Goal: Task Accomplishment & Management: Use online tool/utility

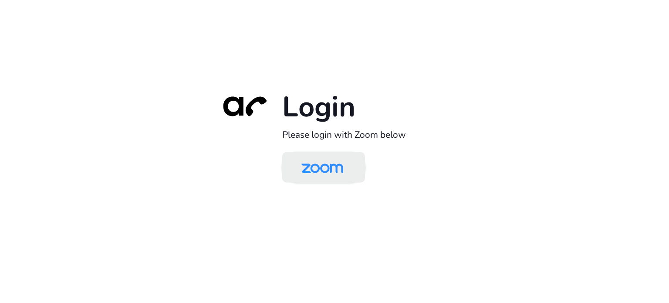
click at [336, 174] on img at bounding box center [322, 168] width 60 height 28
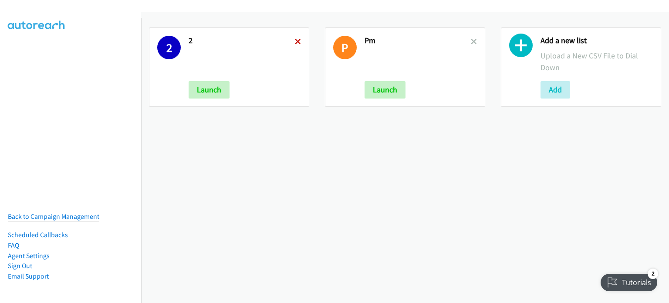
click at [296, 41] on icon at bounding box center [298, 42] width 6 height 6
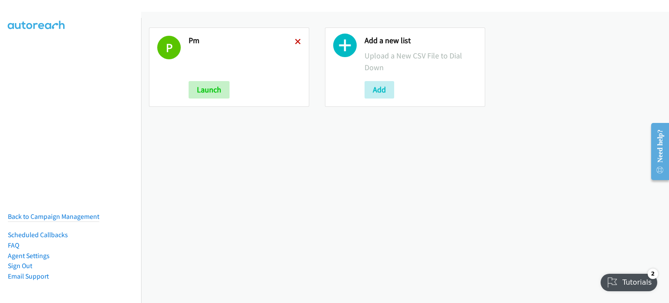
click at [295, 40] on icon at bounding box center [298, 42] width 6 height 6
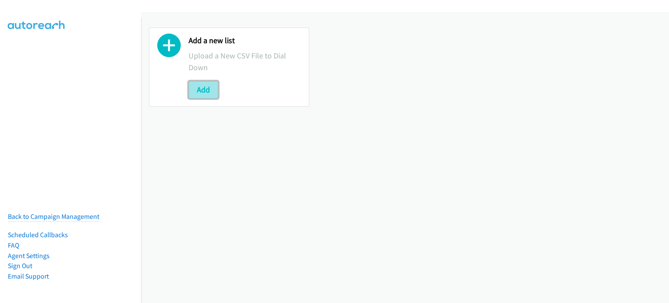
click at [205, 90] on button "Add" at bounding box center [204, 89] width 30 height 17
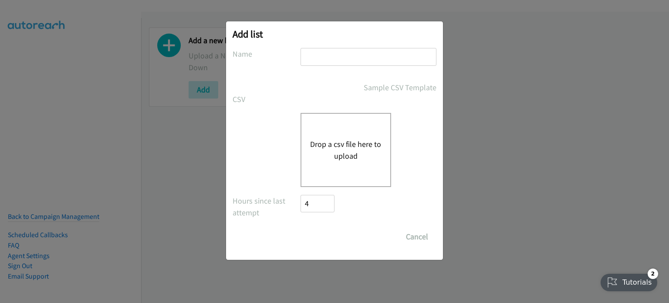
click at [367, 136] on div "Drop a csv file here to upload" at bounding box center [346, 150] width 91 height 74
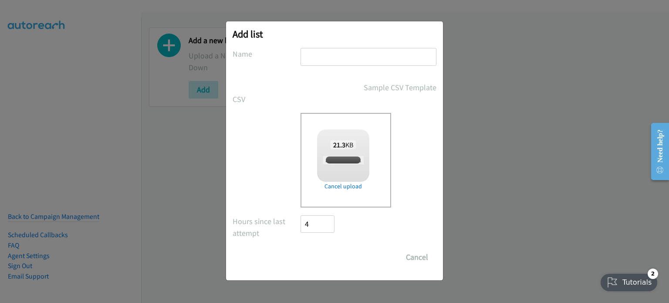
checkbox input "true"
click at [375, 53] on input "text" at bounding box center [369, 57] width 136 height 18
type input "am"
click at [327, 261] on input "Save List" at bounding box center [324, 256] width 46 height 17
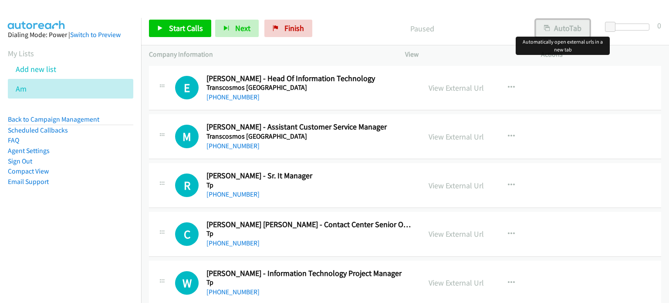
click at [554, 26] on button "AutoTab" at bounding box center [563, 28] width 54 height 17
click at [466, 88] on link "View External Url" at bounding box center [456, 88] width 55 height 10
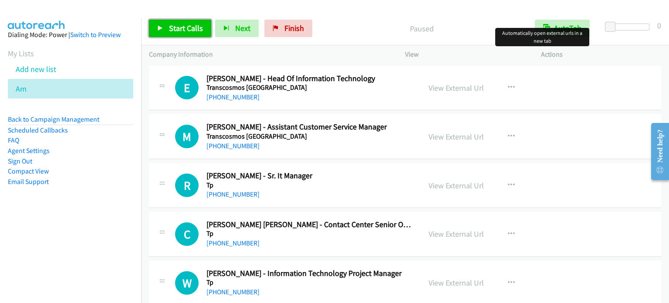
click at [188, 28] on span "Start Calls" at bounding box center [186, 28] width 34 height 10
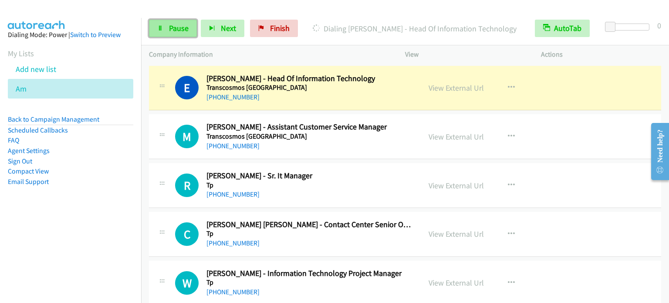
click at [166, 31] on link "Pause" at bounding box center [173, 28] width 48 height 17
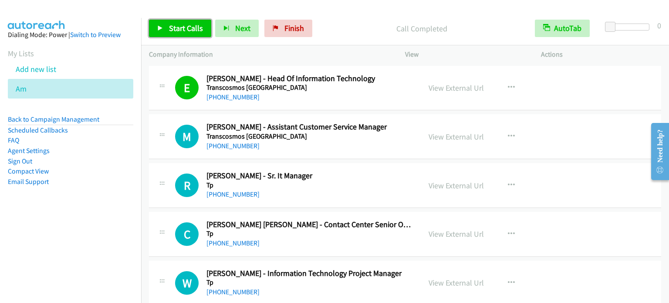
click at [194, 22] on link "Start Calls" at bounding box center [180, 28] width 62 height 17
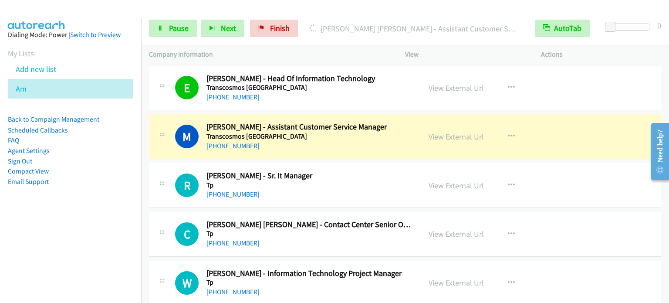
click at [79, 222] on aside "Dialing Mode: Power | Switch to Preview My Lists Add new list Am Back to Campai…" at bounding box center [70, 122] width 141 height 208
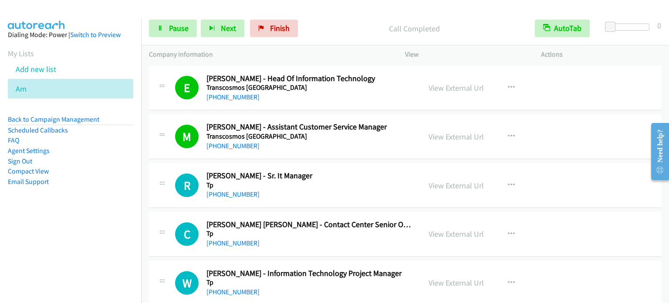
click at [73, 258] on nav "Dialing Mode: Power | Switch to Preview My Lists Add new list Am Back to Campai…" at bounding box center [71, 169] width 142 height 303
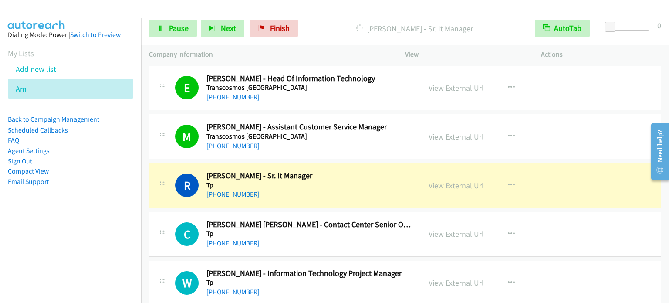
click at [86, 192] on aside "Dialing Mode: Power | Switch to Preview My Lists Add new list Am Back to Campai…" at bounding box center [70, 122] width 141 height 208
click at [182, 29] on span "Pause" at bounding box center [179, 28] width 20 height 10
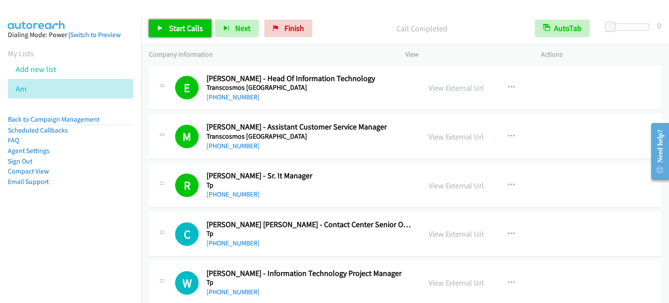
click at [193, 29] on span "Start Calls" at bounding box center [186, 28] width 34 height 10
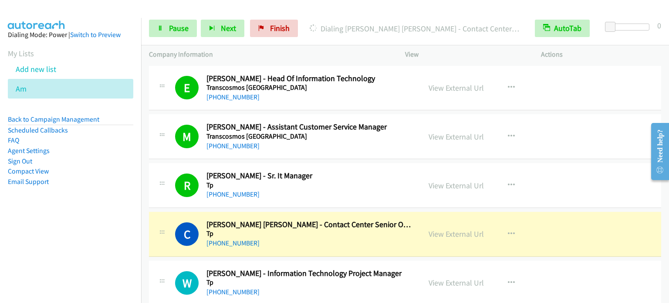
click at [95, 229] on nav "Dialing Mode: Power | Switch to Preview My Lists Add new list Am Back to Campai…" at bounding box center [71, 169] width 142 height 303
click at [94, 232] on nav "Dialing Mode: Power | Switch to Preview My Lists Add new list Am Back to Campai…" at bounding box center [71, 169] width 142 height 303
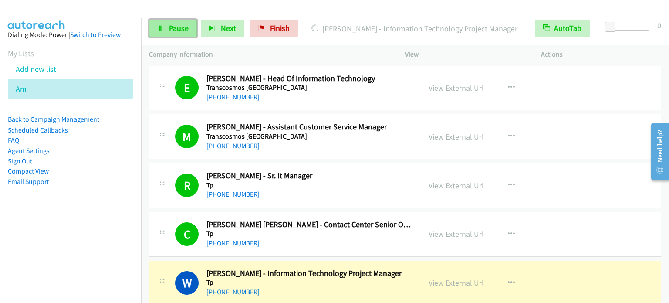
click at [174, 31] on span "Pause" at bounding box center [179, 28] width 20 height 10
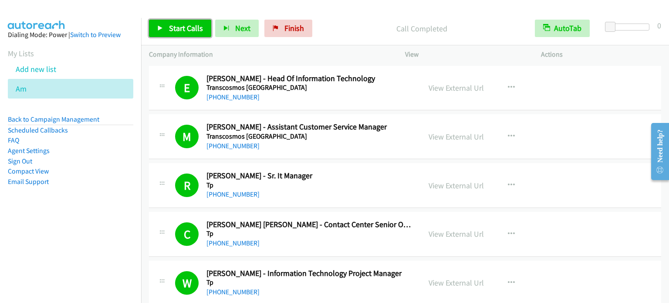
click at [191, 28] on span "Start Calls" at bounding box center [186, 28] width 34 height 10
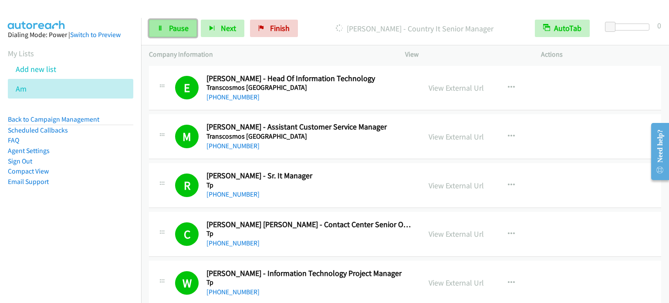
click at [178, 29] on span "Pause" at bounding box center [179, 28] width 20 height 10
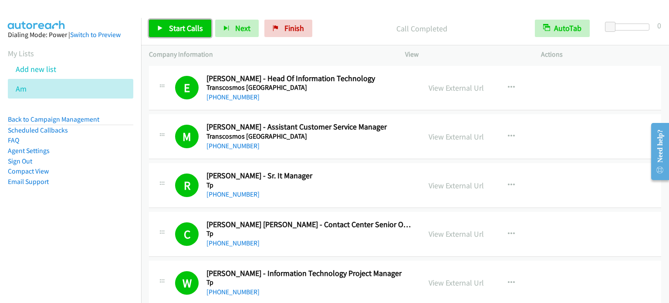
click at [190, 25] on span "Start Calls" at bounding box center [186, 28] width 34 height 10
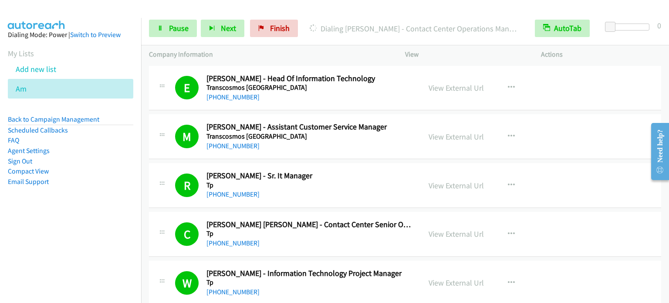
click at [87, 196] on aside "Dialing Mode: Power | Switch to Preview My Lists Add new list Am Back to Campai…" at bounding box center [70, 122] width 141 height 208
click at [168, 31] on link "Pause" at bounding box center [173, 28] width 48 height 17
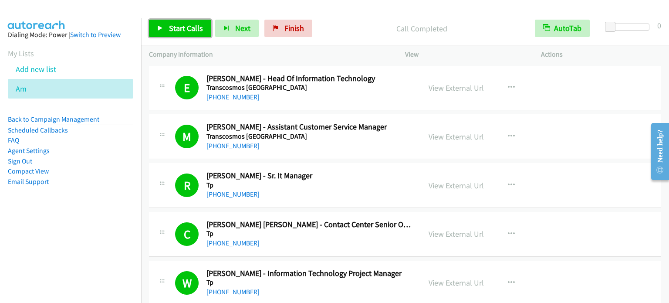
click at [192, 31] on span "Start Calls" at bounding box center [186, 28] width 34 height 10
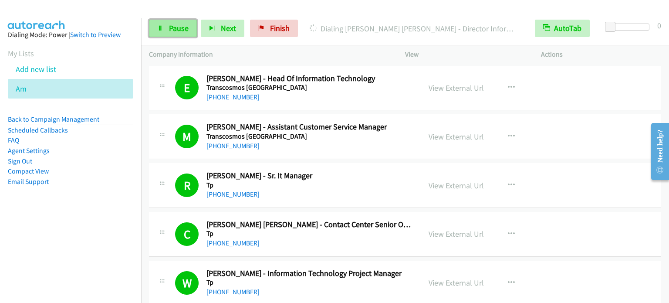
click at [176, 29] on span "Pause" at bounding box center [179, 28] width 20 height 10
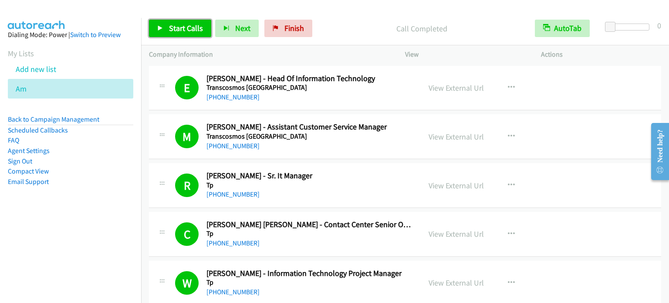
click at [193, 27] on span "Start Calls" at bounding box center [186, 28] width 34 height 10
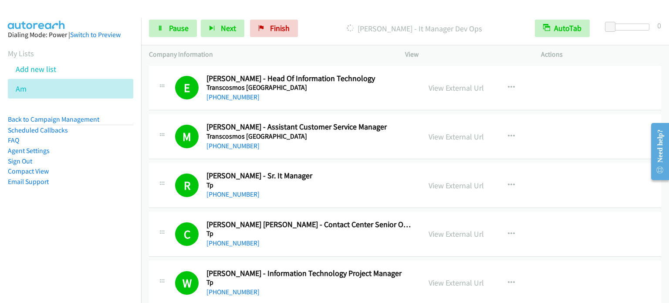
drag, startPoint x: 51, startPoint y: 242, endPoint x: 54, endPoint y: 239, distance: 4.6
click at [51, 242] on nav "Dialing Mode: Power | Switch to Preview My Lists Add new list Am Back to Campai…" at bounding box center [71, 169] width 142 height 303
click at [172, 29] on span "Pause" at bounding box center [179, 28] width 20 height 10
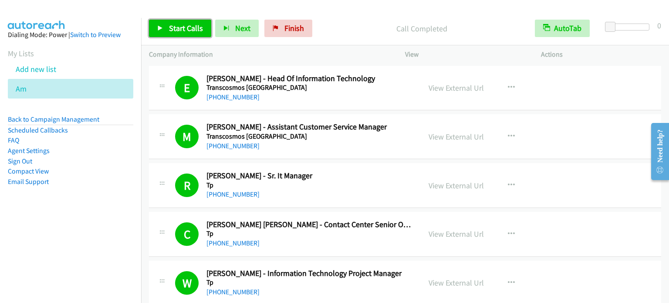
click at [182, 26] on span "Start Calls" at bounding box center [186, 28] width 34 height 10
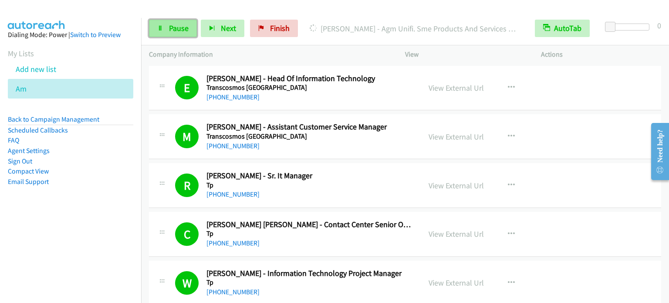
click at [170, 29] on span "Pause" at bounding box center [179, 28] width 20 height 10
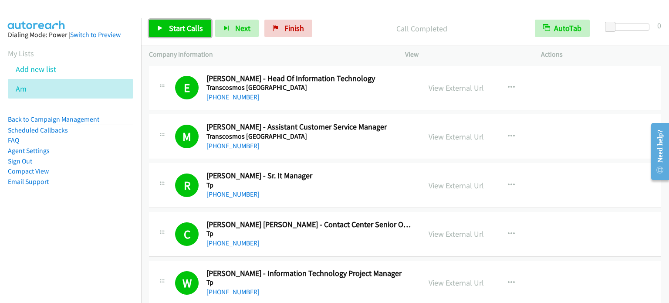
click at [188, 34] on link "Start Calls" at bounding box center [180, 28] width 62 height 17
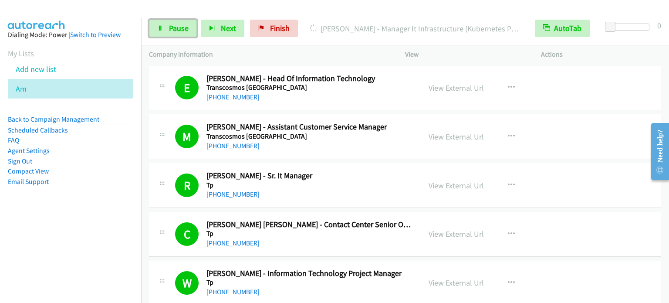
drag, startPoint x: 179, startPoint y: 26, endPoint x: 216, endPoint y: 1, distance: 44.7
click at [178, 26] on span "Pause" at bounding box center [179, 28] width 20 height 10
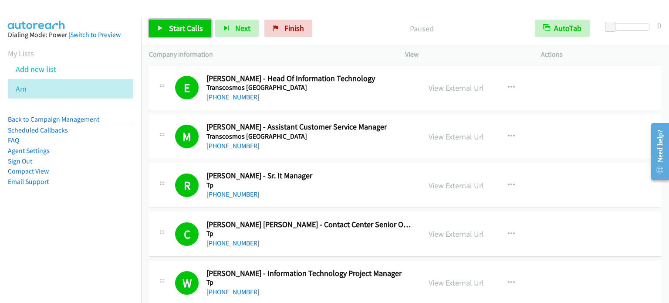
click at [181, 28] on span "Start Calls" at bounding box center [186, 28] width 34 height 10
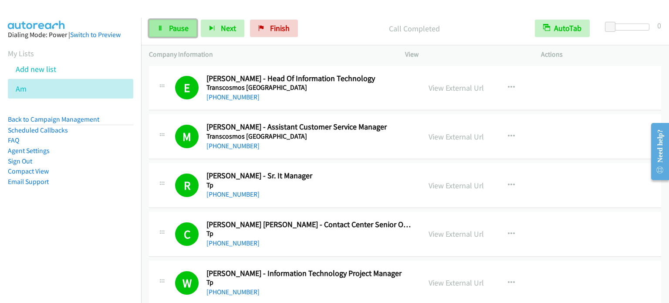
click at [177, 29] on span "Pause" at bounding box center [179, 28] width 20 height 10
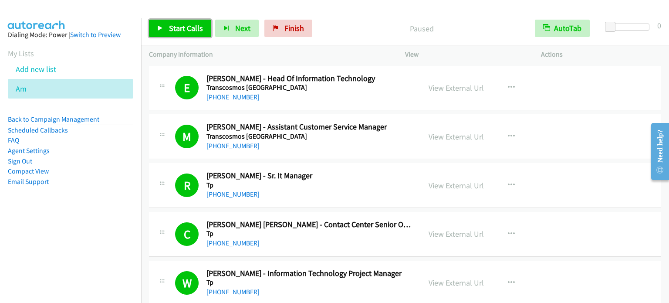
click at [177, 29] on span "Start Calls" at bounding box center [186, 28] width 34 height 10
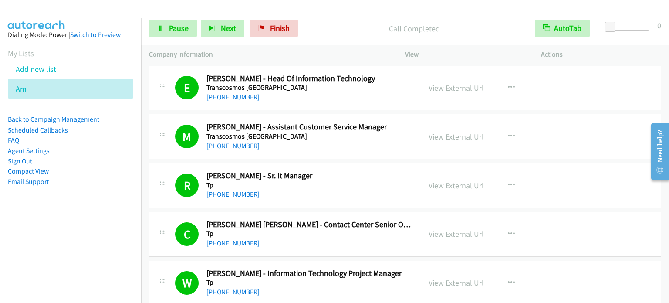
drag, startPoint x: 78, startPoint y: 245, endPoint x: 90, endPoint y: 214, distance: 33.1
click at [80, 243] on nav "Dialing Mode: Power | Switch to Preview My Lists Add new list Am Back to Campai…" at bounding box center [71, 169] width 142 height 303
click at [170, 29] on span "Pause" at bounding box center [179, 28] width 20 height 10
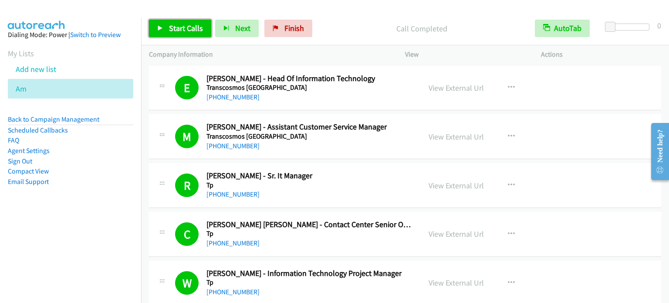
click at [189, 28] on span "Start Calls" at bounding box center [186, 28] width 34 height 10
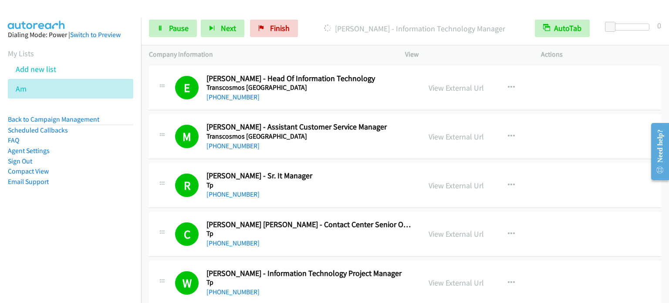
click at [97, 267] on nav "Dialing Mode: Power | Switch to Preview My Lists Add new list Am Back to Campai…" at bounding box center [71, 169] width 142 height 303
click at [171, 29] on span "Pause" at bounding box center [179, 28] width 20 height 10
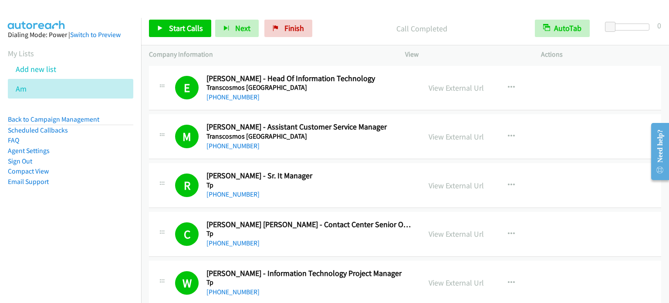
click at [94, 215] on aside "Dialing Mode: Power | Switch to Preview My Lists Add new list Am Back to Campai…" at bounding box center [70, 122] width 141 height 208
click at [190, 24] on span "Start Calls" at bounding box center [186, 28] width 34 height 10
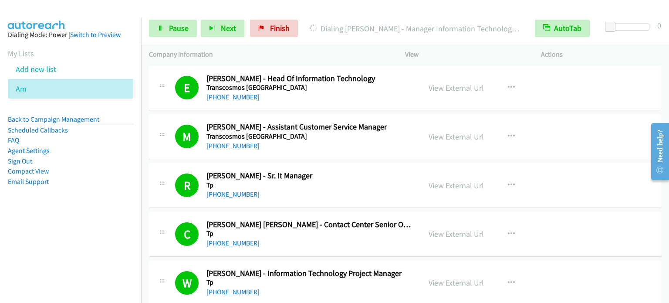
click at [495, 9] on div at bounding box center [331, 17] width 662 height 34
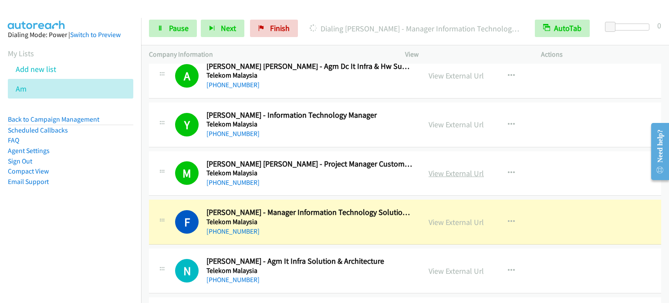
click at [462, 171] on link "View External Url" at bounding box center [456, 173] width 55 height 10
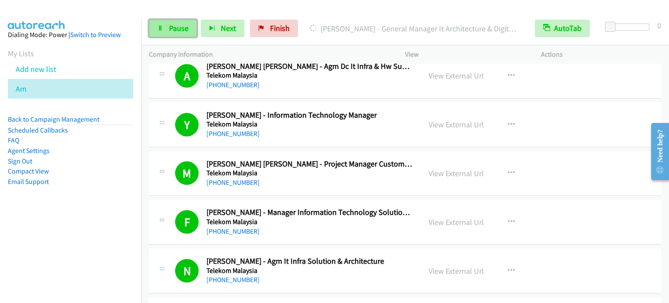
click at [163, 32] on link "Pause" at bounding box center [173, 28] width 48 height 17
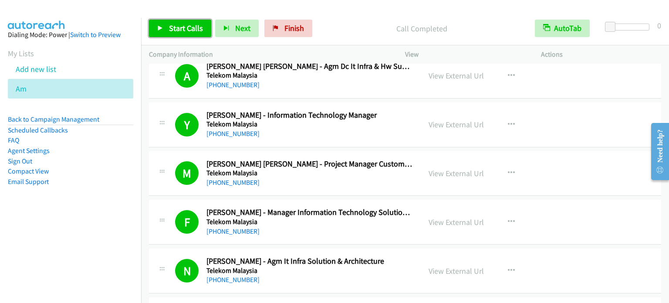
click at [184, 34] on link "Start Calls" at bounding box center [180, 28] width 62 height 17
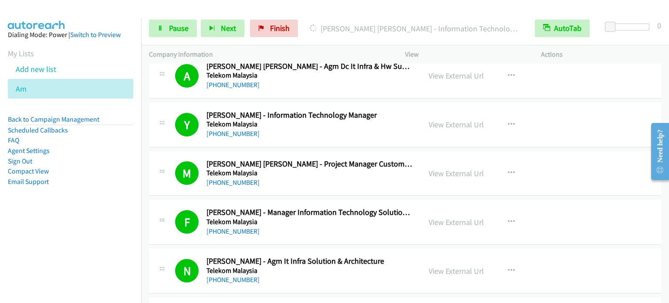
click at [98, 232] on nav "Dialing Mode: Power | Switch to Preview My Lists Add new list Am Back to Campai…" at bounding box center [71, 169] width 142 height 303
click at [59, 263] on nav "Dialing Mode: Power | Switch to Preview My Lists Add new list Am Back to Campai…" at bounding box center [71, 169] width 142 height 303
click at [174, 25] on span "Pause" at bounding box center [179, 28] width 20 height 10
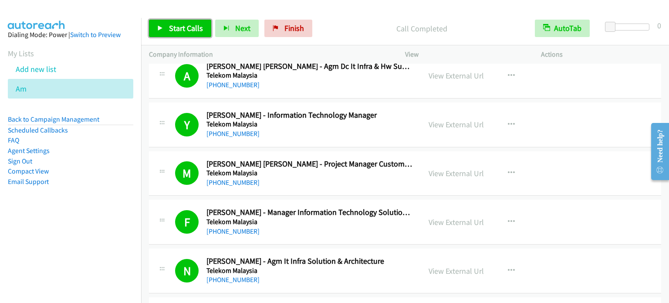
click at [185, 25] on span "Start Calls" at bounding box center [186, 28] width 34 height 10
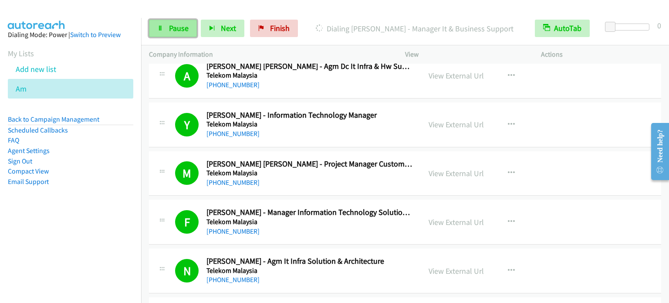
click at [168, 29] on link "Pause" at bounding box center [173, 28] width 48 height 17
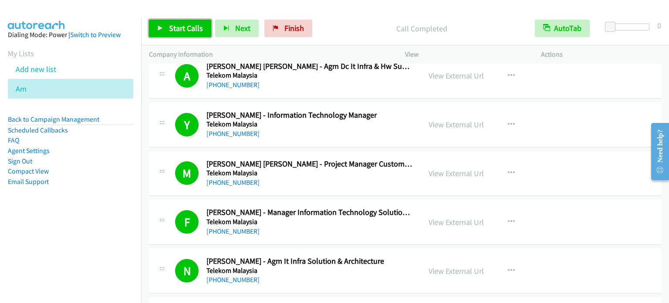
click at [197, 24] on span "Start Calls" at bounding box center [186, 28] width 34 height 10
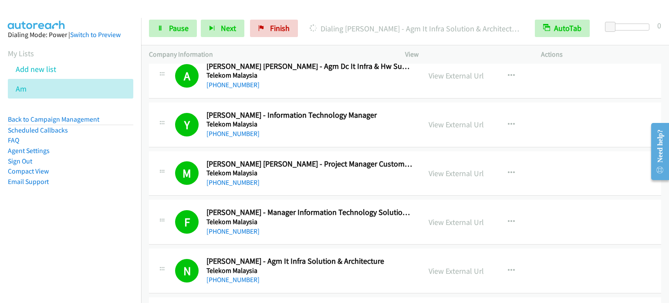
click at [70, 223] on aside "Dialing Mode: Power | Switch to Preview My Lists Add new list Am Back to Campai…" at bounding box center [70, 122] width 141 height 208
click at [181, 29] on span "Pause" at bounding box center [179, 28] width 20 height 10
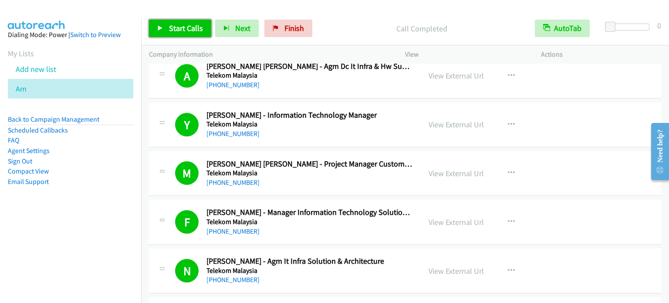
click at [185, 30] on span "Start Calls" at bounding box center [186, 28] width 34 height 10
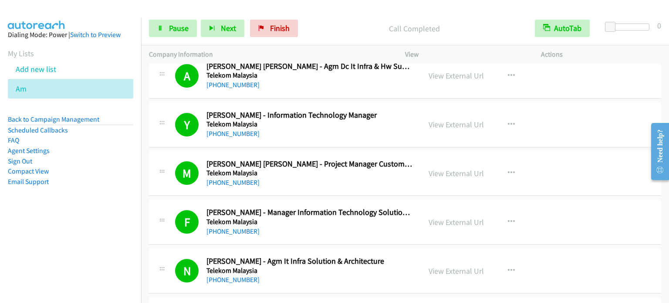
drag, startPoint x: 108, startPoint y: 202, endPoint x: 183, endPoint y: 90, distance: 135.0
click at [108, 202] on aside "Dialing Mode: Power | Switch to Preview My Lists Add new list Am Back to Campai…" at bounding box center [70, 122] width 141 height 208
click at [178, 32] on span "Pause" at bounding box center [179, 28] width 20 height 10
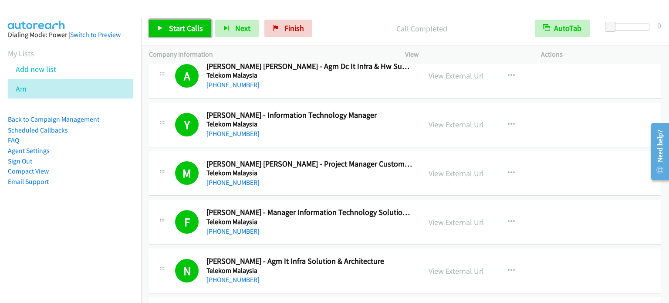
click at [201, 22] on link "Start Calls" at bounding box center [180, 28] width 62 height 17
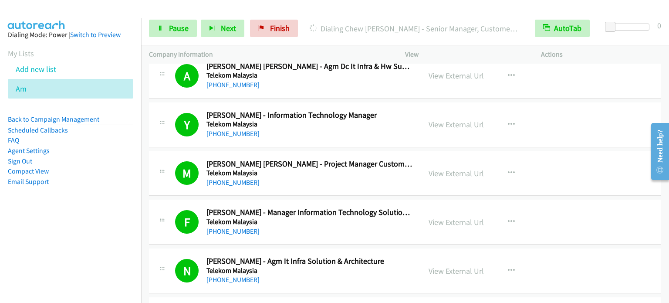
click at [64, 235] on nav "Dialing Mode: Power | Switch to Preview My Lists Add new list Am Back to Campai…" at bounding box center [71, 169] width 142 height 303
click at [174, 24] on span "Pause" at bounding box center [179, 28] width 20 height 10
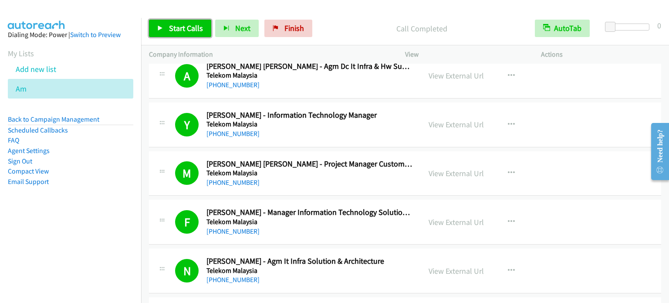
click at [188, 30] on span "Start Calls" at bounding box center [186, 28] width 34 height 10
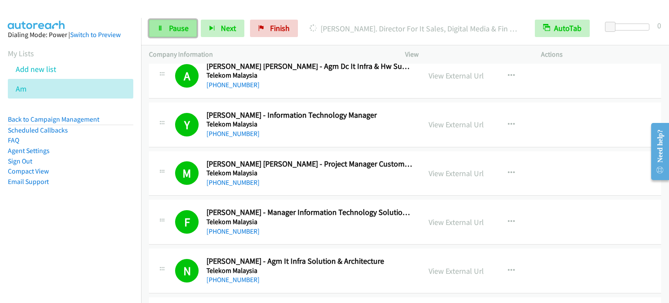
click at [183, 24] on span "Pause" at bounding box center [179, 28] width 20 height 10
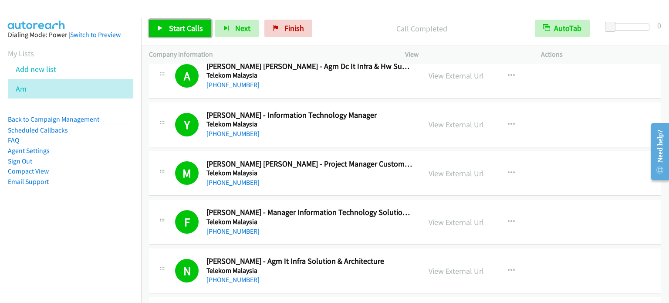
click at [183, 31] on span "Start Calls" at bounding box center [186, 28] width 34 height 10
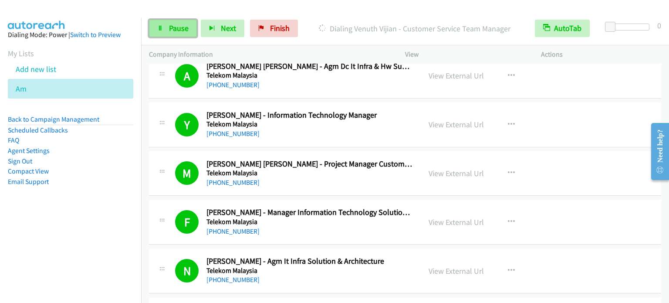
click at [180, 24] on span "Pause" at bounding box center [179, 28] width 20 height 10
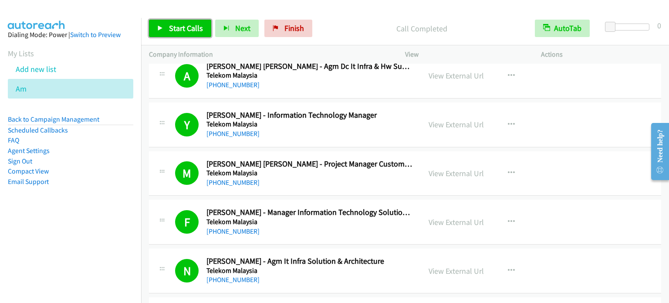
click at [182, 31] on span "Start Calls" at bounding box center [186, 28] width 34 height 10
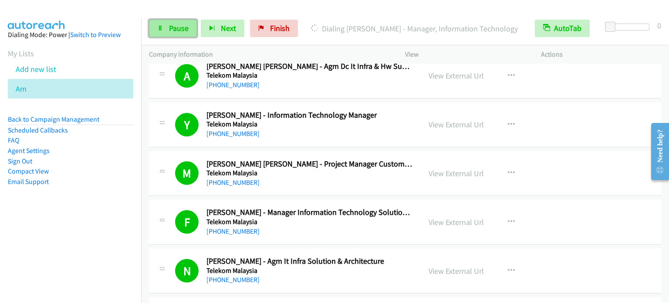
click at [172, 24] on span "Pause" at bounding box center [179, 28] width 20 height 10
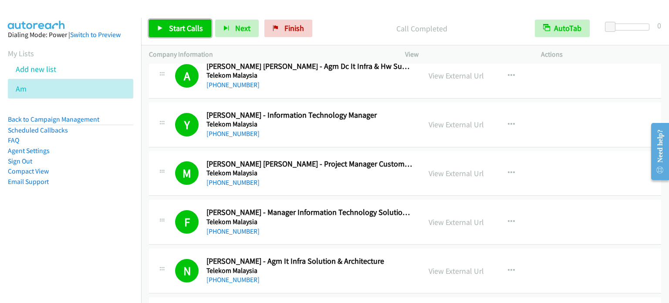
click at [177, 31] on span "Start Calls" at bounding box center [186, 28] width 34 height 10
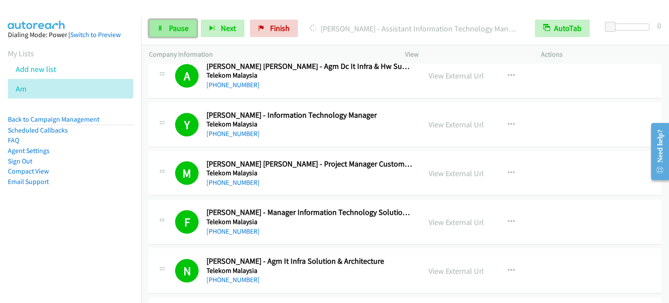
click at [169, 34] on link "Pause" at bounding box center [173, 28] width 48 height 17
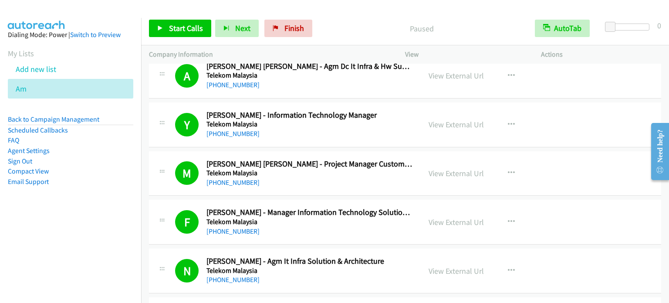
drag, startPoint x: 85, startPoint y: 222, endPoint x: 211, endPoint y: 12, distance: 245.1
click at [88, 217] on aside "Dialing Mode: Power | Switch to Preview My Lists Add new list Am Back to Campai…" at bounding box center [70, 122] width 141 height 208
click at [181, 28] on span "Start Calls" at bounding box center [186, 28] width 34 height 10
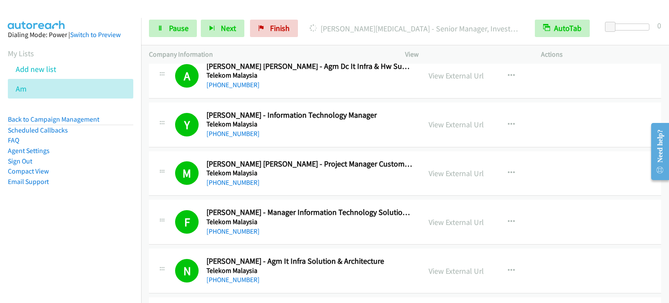
click at [165, 40] on div "Start Calls Pause Next Finish Dialing Vincent Tham - Senior Manager, Investors …" at bounding box center [405, 29] width 528 height 34
click at [164, 28] on link "Pause" at bounding box center [173, 28] width 48 height 17
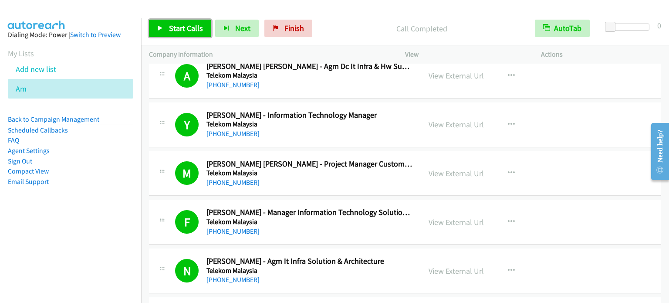
click at [181, 27] on span "Start Calls" at bounding box center [186, 28] width 34 height 10
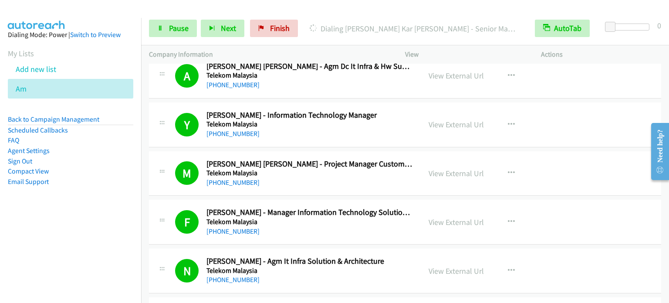
click at [58, 190] on aside "Dialing Mode: Power | Switch to Preview My Lists Add new list Am Back to Campai…" at bounding box center [70, 122] width 141 height 208
click at [177, 30] on span "Pause" at bounding box center [179, 28] width 20 height 10
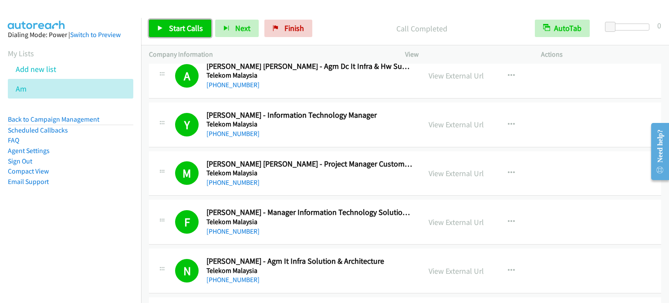
click at [182, 26] on span "Start Calls" at bounding box center [186, 28] width 34 height 10
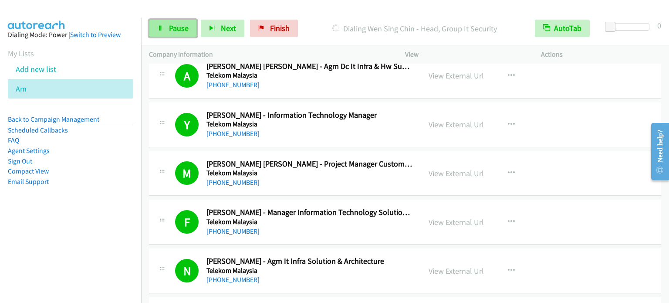
click at [160, 34] on link "Pause" at bounding box center [173, 28] width 48 height 17
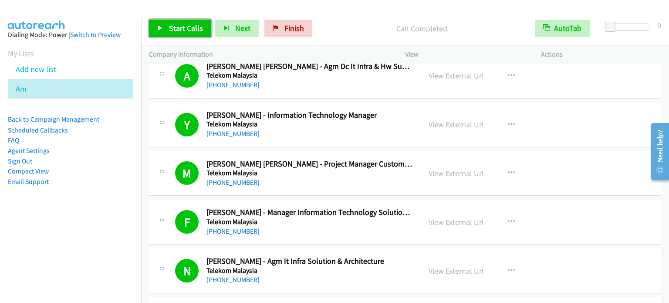
click at [187, 25] on span "Start Calls" at bounding box center [186, 28] width 34 height 10
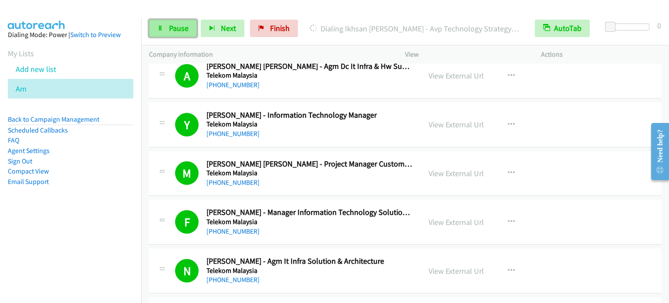
click at [178, 29] on span "Pause" at bounding box center [179, 28] width 20 height 10
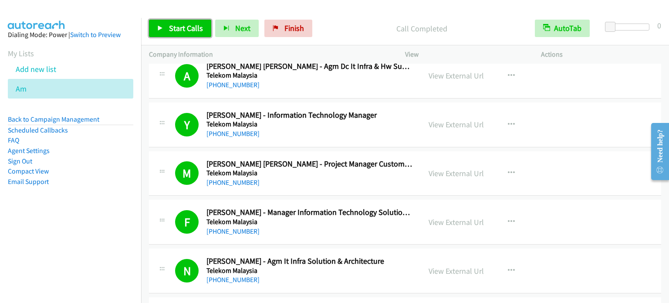
click at [187, 29] on span "Start Calls" at bounding box center [186, 28] width 34 height 10
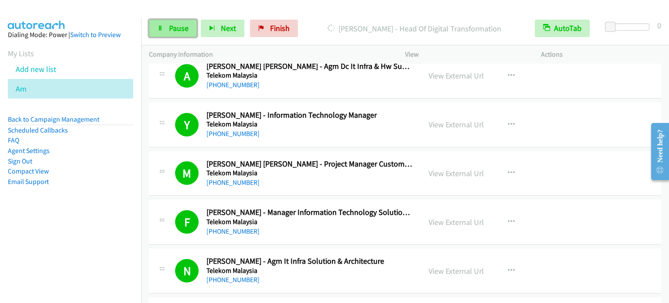
click at [177, 29] on span "Pause" at bounding box center [179, 28] width 20 height 10
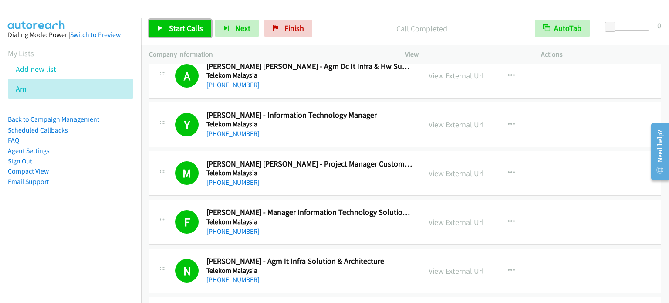
click at [197, 20] on link "Start Calls" at bounding box center [180, 28] width 62 height 17
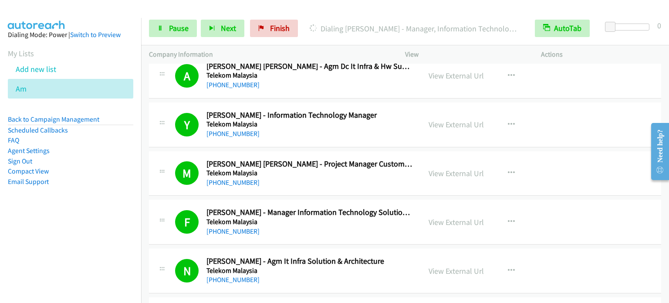
click at [67, 214] on aside "Dialing Mode: Power | Switch to Preview My Lists Add new list Am Back to Campai…" at bounding box center [70, 122] width 141 height 208
click at [169, 31] on span "Pause" at bounding box center [179, 28] width 20 height 10
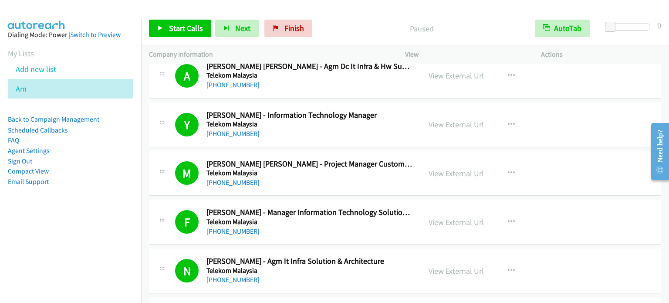
click at [61, 229] on nav "Dialing Mode: Power | Switch to Preview My Lists Add new list Am Back to Campai…" at bounding box center [71, 169] width 142 height 303
click at [180, 29] on span "Start Calls" at bounding box center [186, 28] width 34 height 10
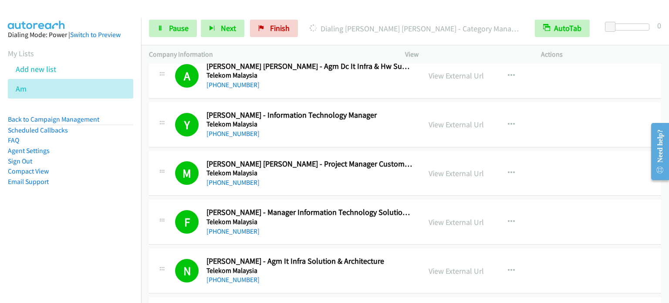
click at [92, 254] on nav "Dialing Mode: Power | Switch to Preview My Lists Add new list Am Back to Campai…" at bounding box center [71, 169] width 142 height 303
click at [181, 21] on link "Pause" at bounding box center [173, 28] width 48 height 17
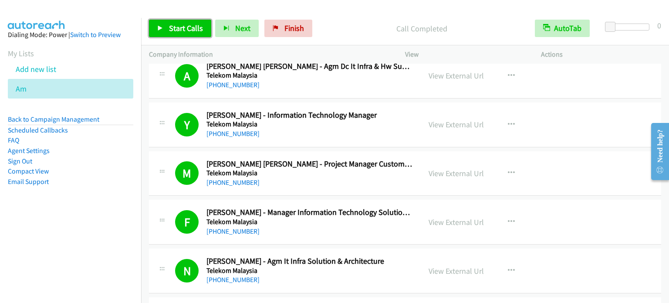
click at [196, 24] on span "Start Calls" at bounding box center [186, 28] width 34 height 10
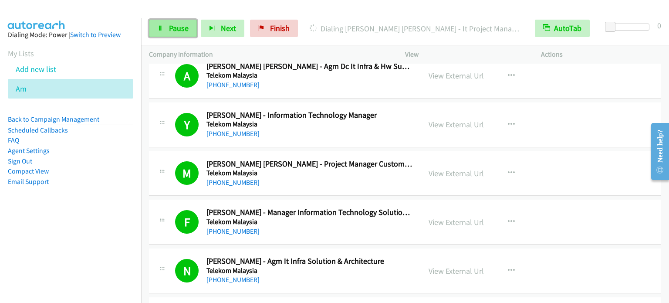
click at [180, 25] on span "Pause" at bounding box center [179, 28] width 20 height 10
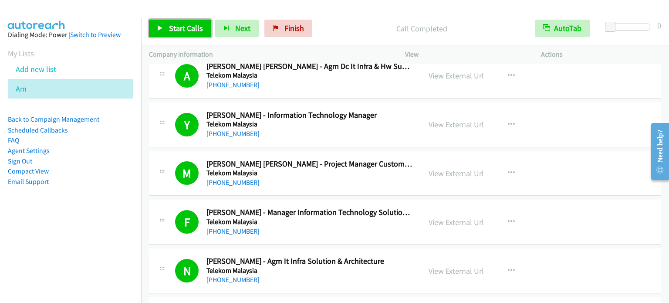
click at [178, 27] on span "Start Calls" at bounding box center [186, 28] width 34 height 10
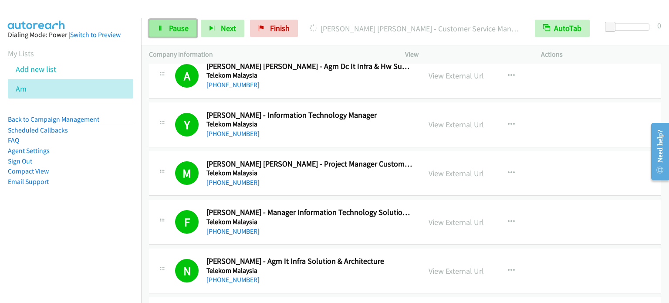
click at [180, 27] on span "Pause" at bounding box center [179, 28] width 20 height 10
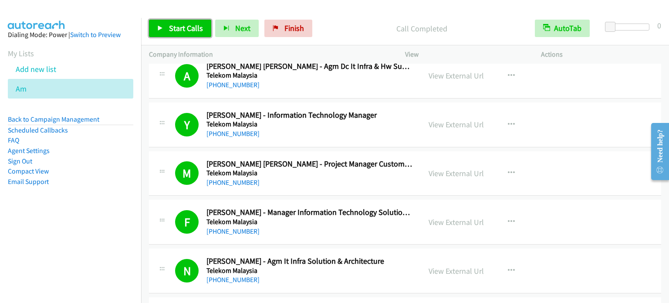
click at [175, 31] on span "Start Calls" at bounding box center [186, 28] width 34 height 10
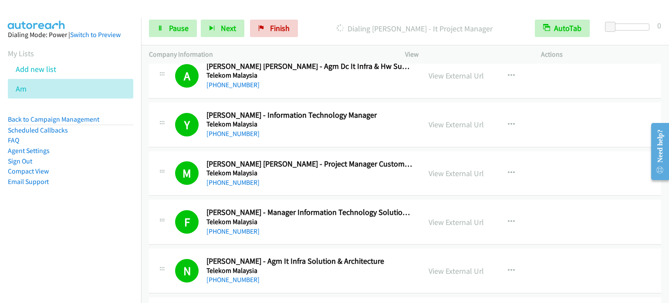
drag, startPoint x: 92, startPoint y: 204, endPoint x: 242, endPoint y: 2, distance: 251.3
click at [92, 200] on aside "Dialing Mode: Power | Switch to Preview My Lists Add new list Am Back to Campai…" at bounding box center [70, 122] width 141 height 208
click at [174, 35] on link "Pause" at bounding box center [173, 28] width 48 height 17
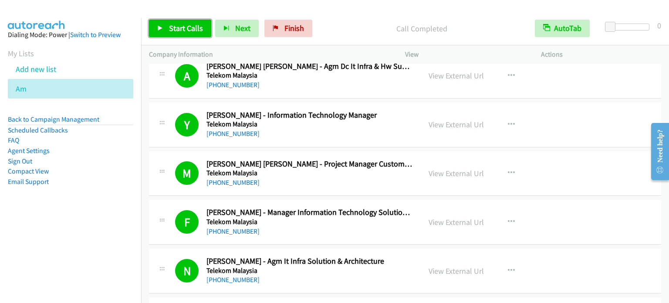
click at [184, 29] on span "Start Calls" at bounding box center [186, 28] width 34 height 10
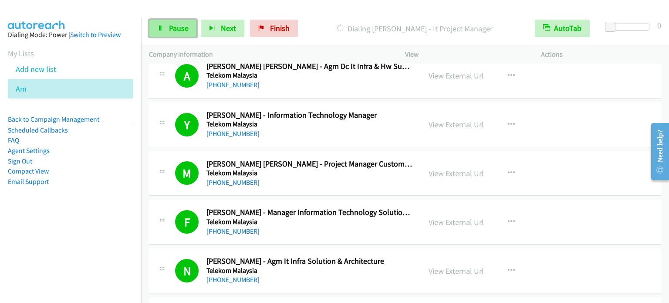
click at [180, 29] on span "Pause" at bounding box center [179, 28] width 20 height 10
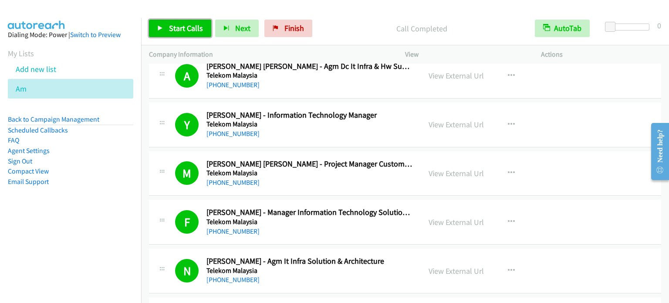
click at [182, 29] on span "Start Calls" at bounding box center [186, 28] width 34 height 10
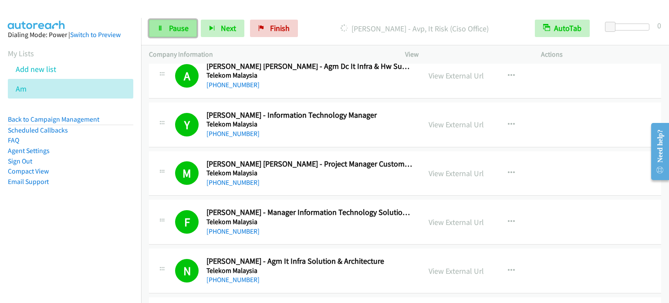
click at [179, 27] on span "Pause" at bounding box center [179, 28] width 20 height 10
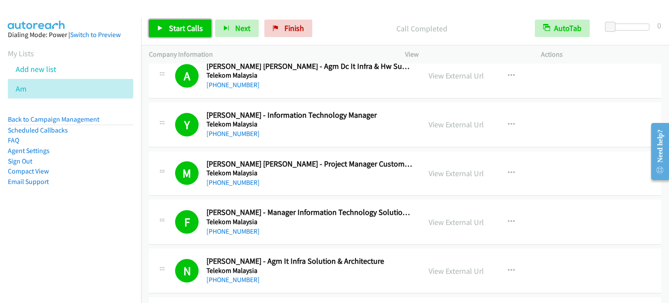
click at [192, 29] on span "Start Calls" at bounding box center [186, 28] width 34 height 10
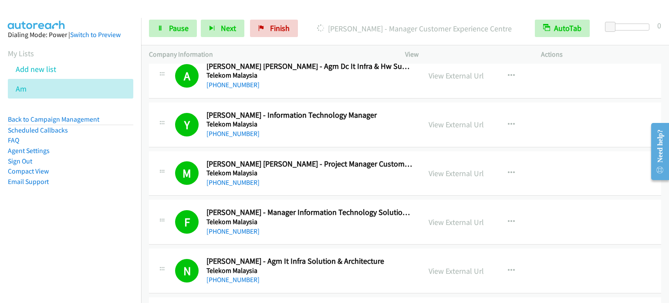
click at [89, 217] on aside "Dialing Mode: Power | Switch to Preview My Lists Add new list Am Back to Campai…" at bounding box center [70, 122] width 141 height 208
click at [179, 27] on span "Pause" at bounding box center [179, 28] width 20 height 10
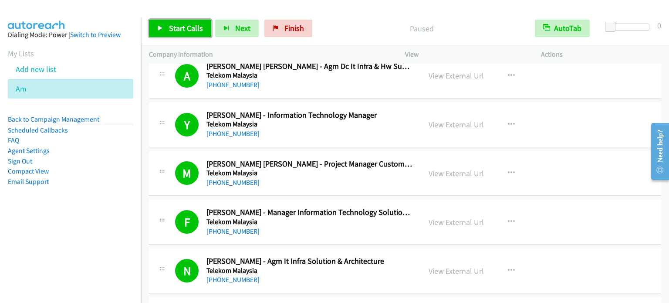
click at [180, 30] on span "Start Calls" at bounding box center [186, 28] width 34 height 10
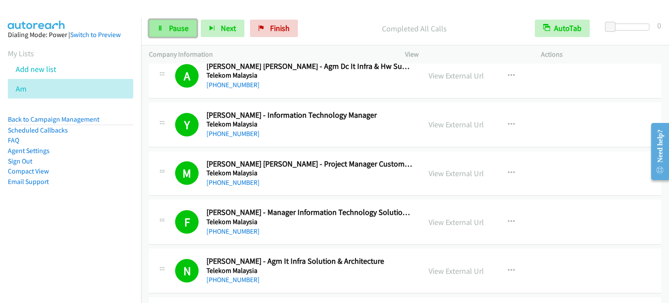
click at [178, 31] on span "Pause" at bounding box center [179, 28] width 20 height 10
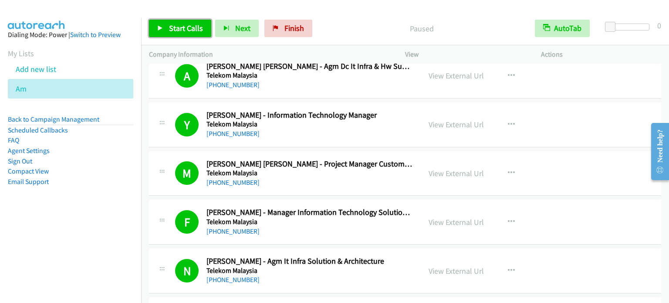
click at [178, 31] on span "Start Calls" at bounding box center [186, 28] width 34 height 10
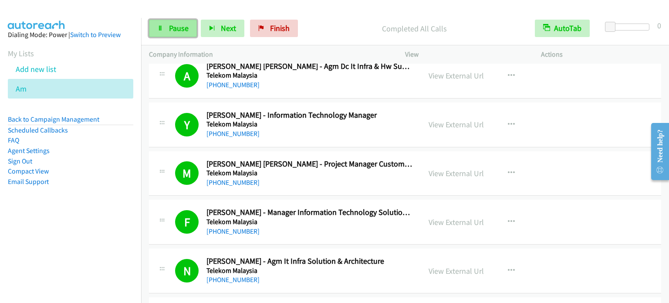
click at [178, 31] on span "Pause" at bounding box center [179, 28] width 20 height 10
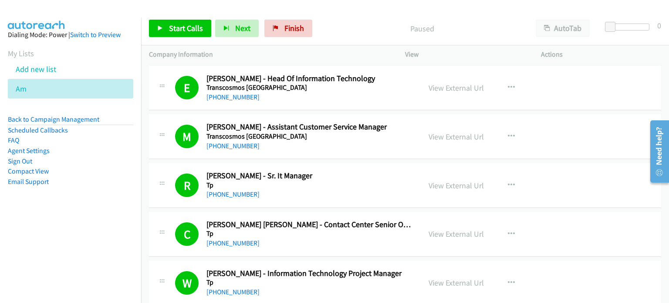
click at [58, 199] on aside "Dialing Mode: Power | Switch to Preview My Lists Add new list Am Back to Campai…" at bounding box center [70, 122] width 141 height 208
click at [476, 29] on p "Paused" at bounding box center [422, 29] width 196 height 12
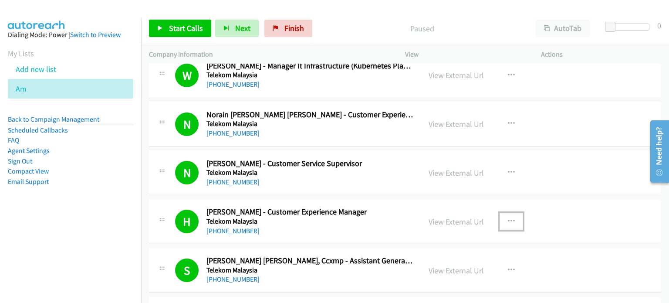
click at [509, 218] on icon "button" at bounding box center [511, 221] width 7 height 7
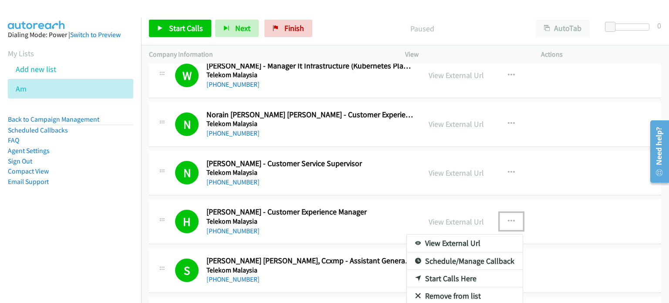
click at [446, 276] on link "Start Calls Here" at bounding box center [465, 278] width 116 height 17
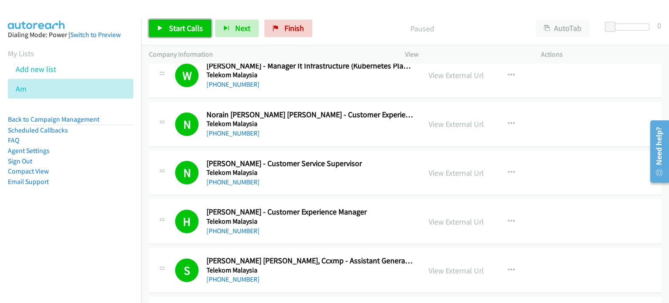
click at [185, 26] on span "Start Calls" at bounding box center [186, 28] width 34 height 10
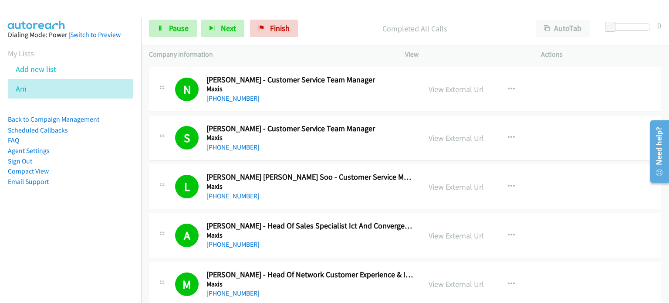
scroll to position [3574, 0]
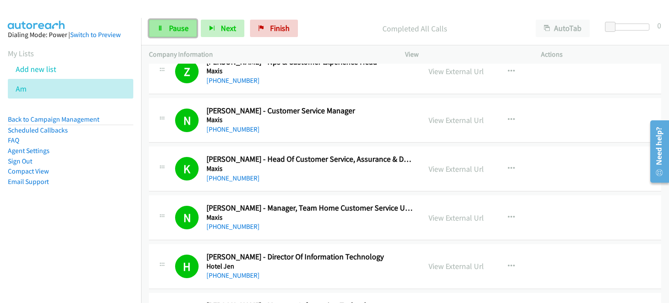
click at [181, 28] on span "Pause" at bounding box center [179, 28] width 20 height 10
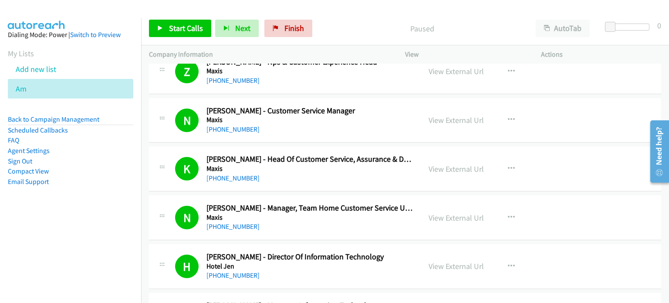
click at [63, 235] on nav "Dialing Mode: Power | Switch to Preview My Lists Add new list Am Back to Campai…" at bounding box center [71, 169] width 142 height 303
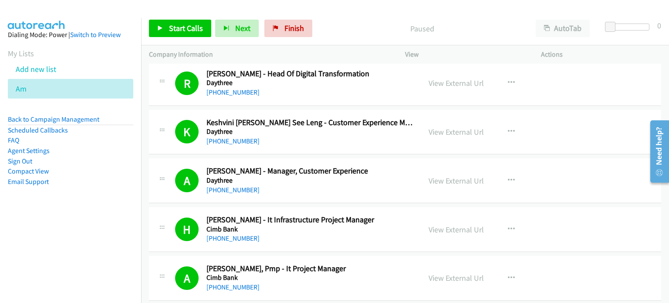
scroll to position [3922, 0]
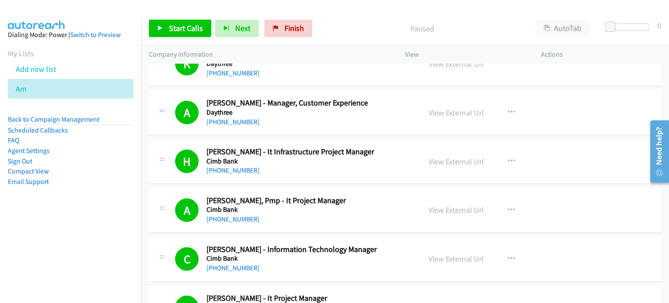
click at [105, 219] on aside "Dialing Mode: Power | Switch to Preview My Lists Add new list Am Back to Campai…" at bounding box center [70, 122] width 141 height 208
click at [292, 27] on span "Finish" at bounding box center [295, 28] width 20 height 10
